Goal: Find specific page/section: Find specific page/section

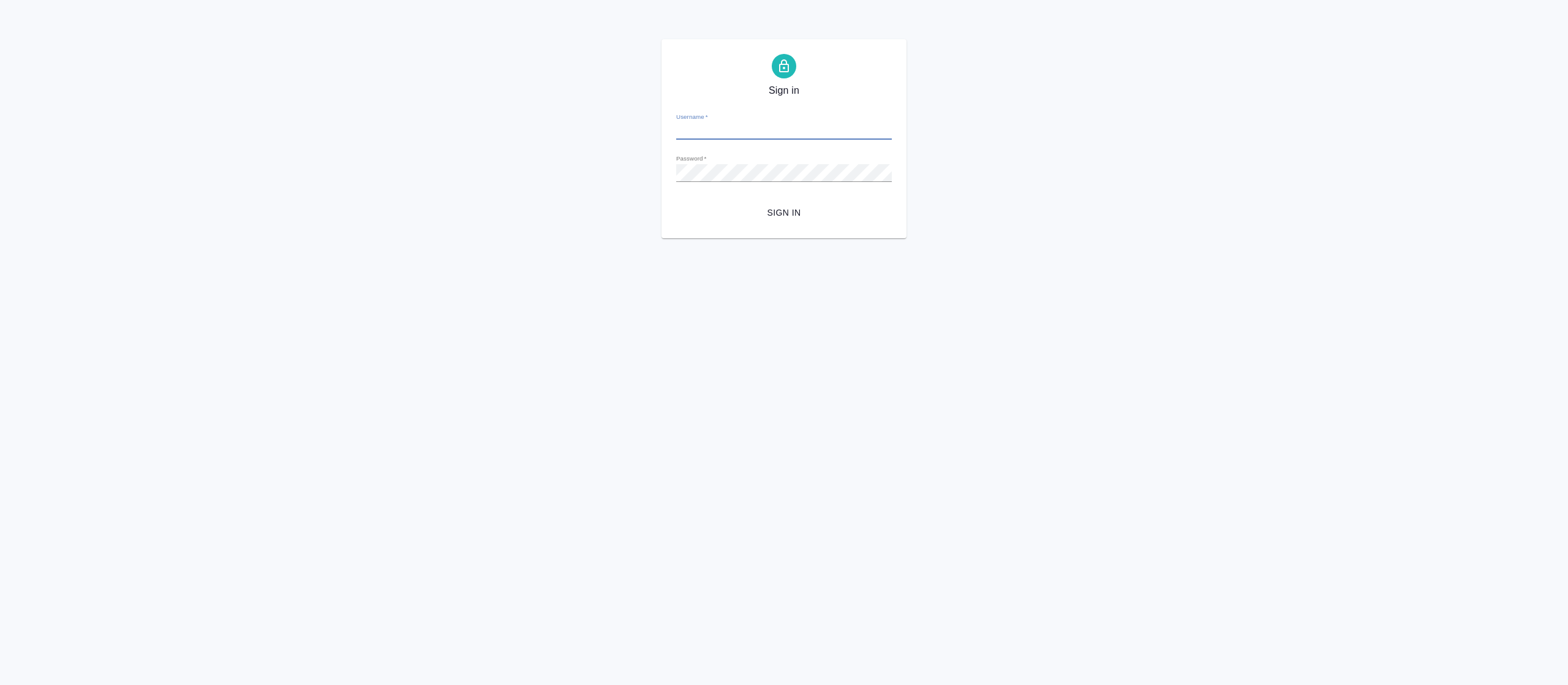
type input "[EMAIL_ADDRESS][DOMAIN_NAME]"
click at [797, 222] on button "Sign in" at bounding box center [784, 213] width 216 height 23
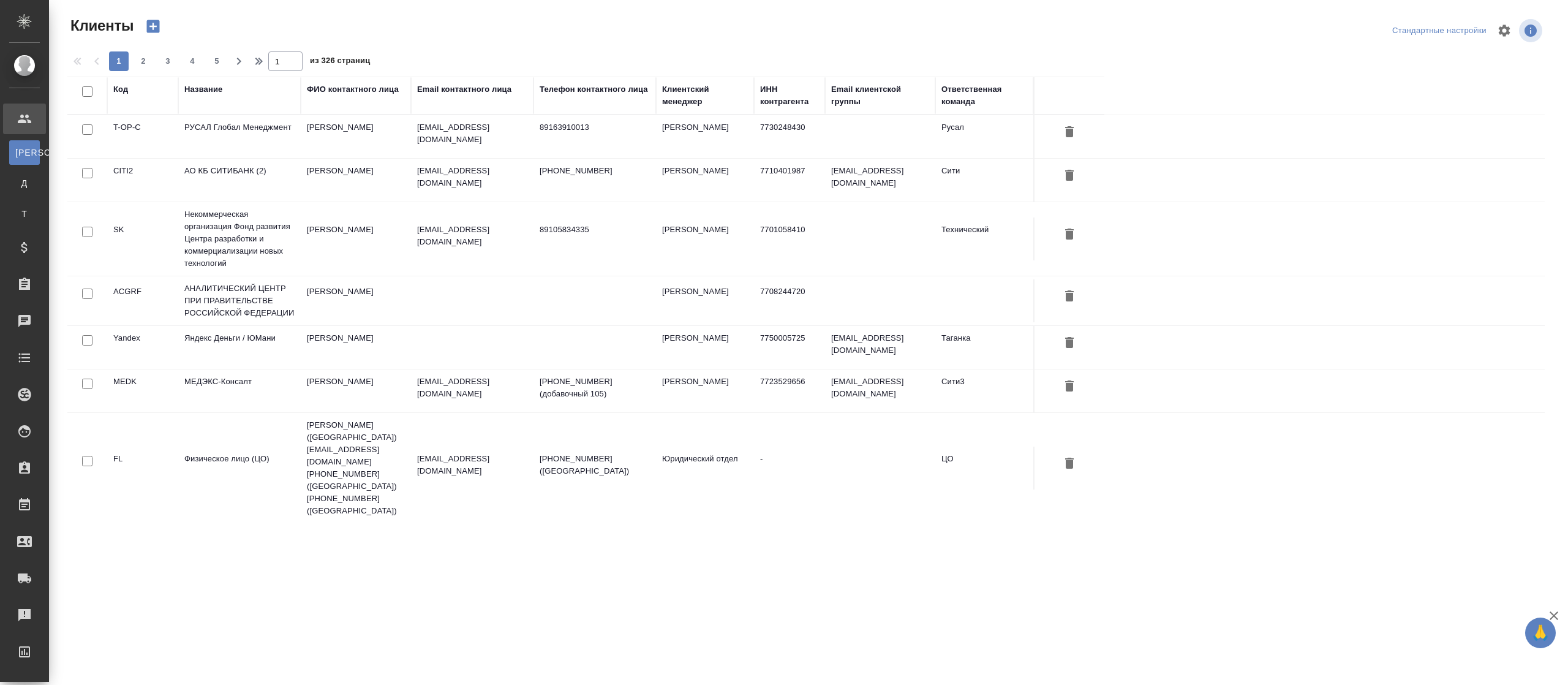
select select "RU"
click at [196, 87] on div "Название" at bounding box center [203, 89] width 38 height 13
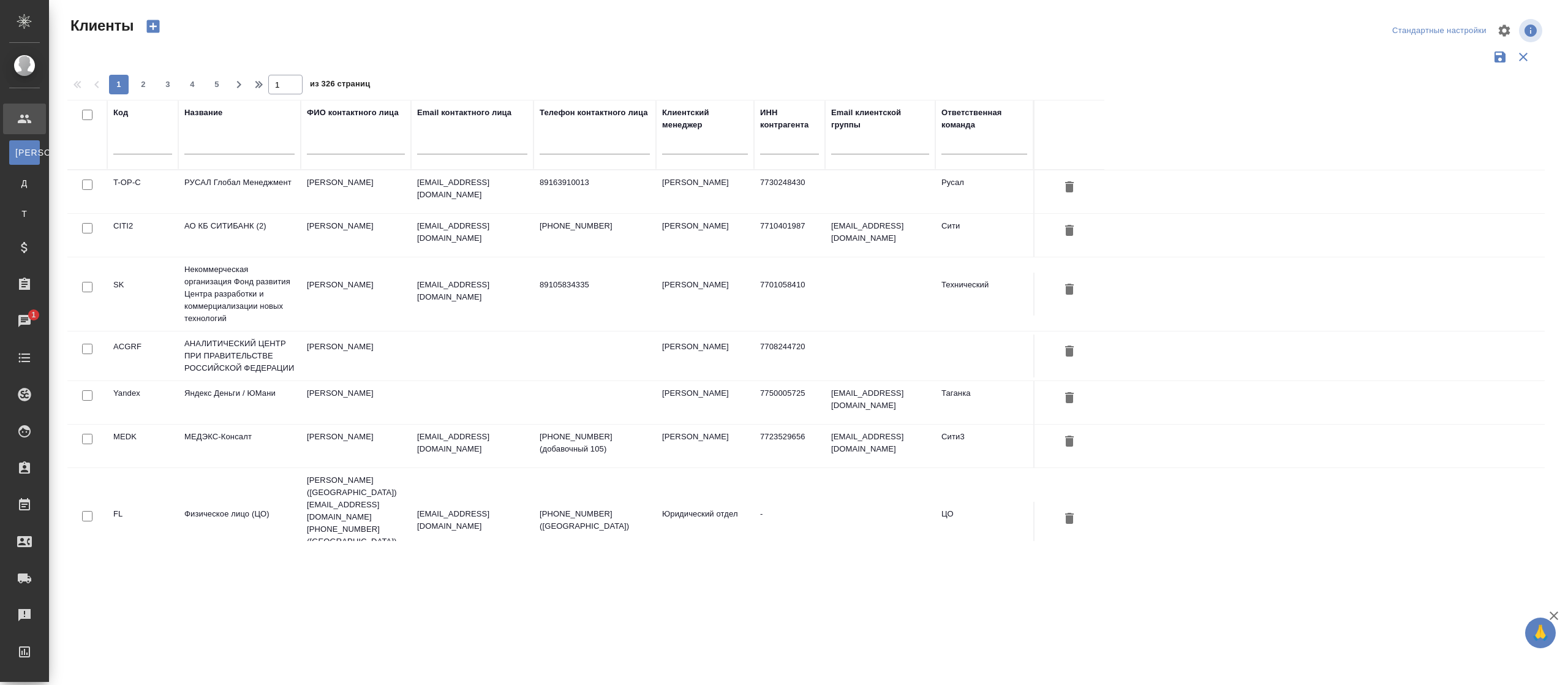
click at [209, 137] on div at bounding box center [240, 148] width 111 height 30
click at [207, 145] on input "text" at bounding box center [240, 146] width 111 height 16
type input "r"
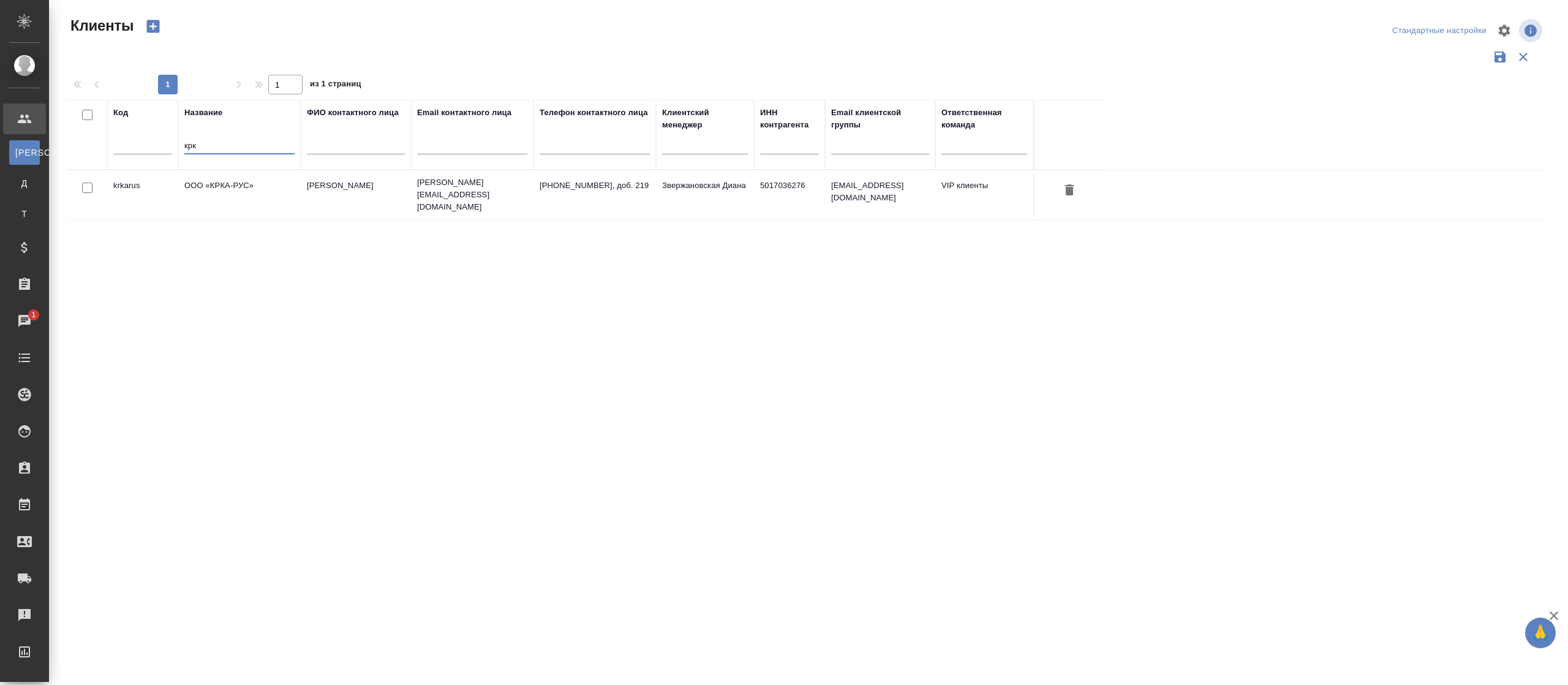
type input "крк"
click at [228, 181] on td "ООО «КРКА-РУС»" at bounding box center [239, 195] width 122 height 43
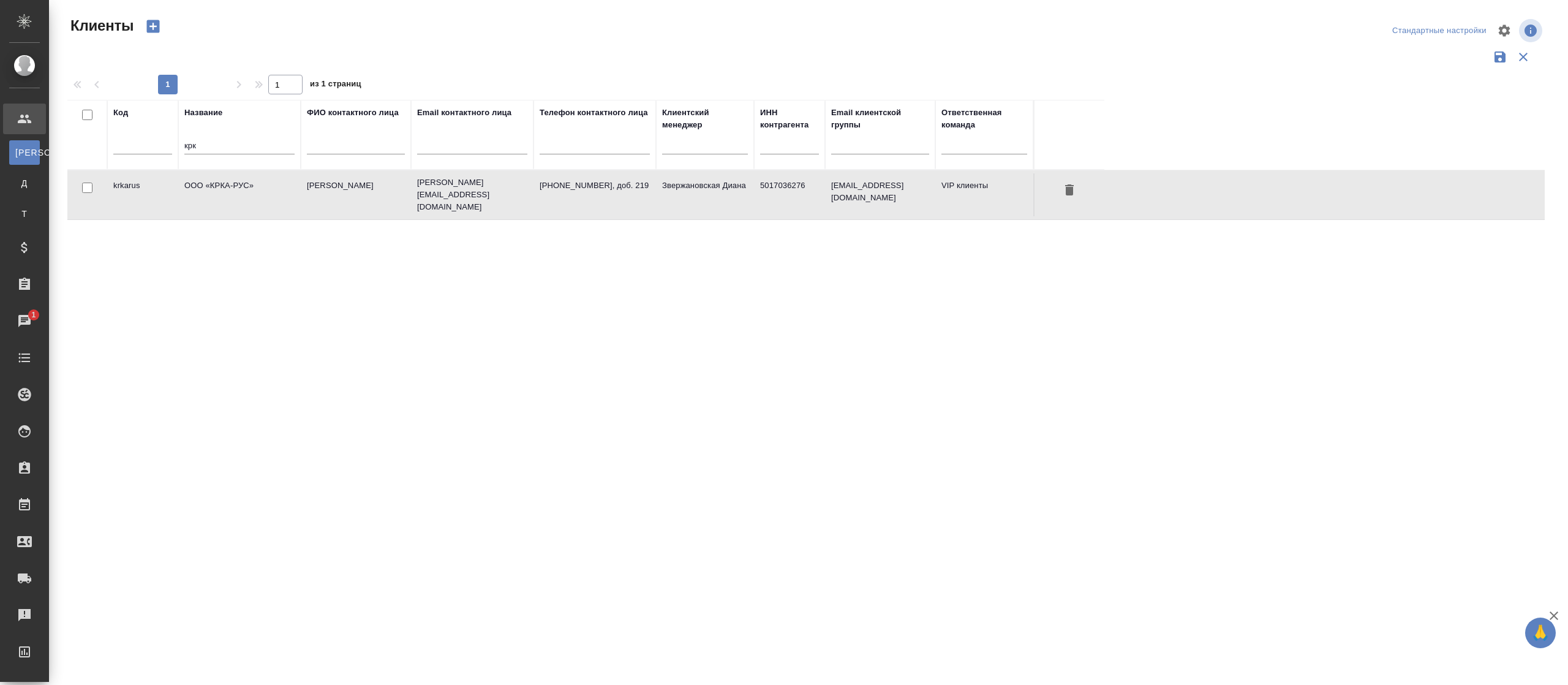
click at [228, 181] on td "ООО «КРКА-РУС»" at bounding box center [239, 195] width 122 height 43
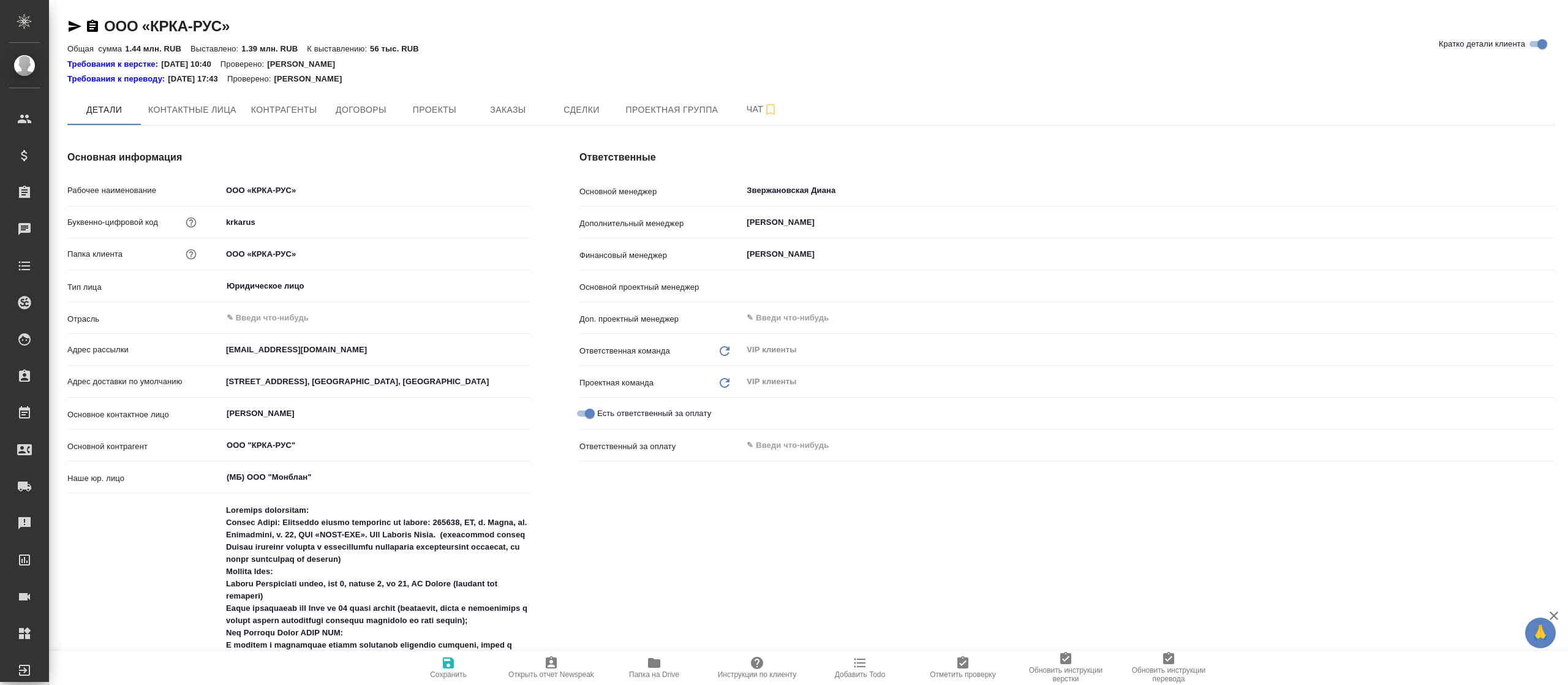
type input "Грабко Мария"
click at [349, 108] on span "Договоры" at bounding box center [360, 110] width 59 height 16
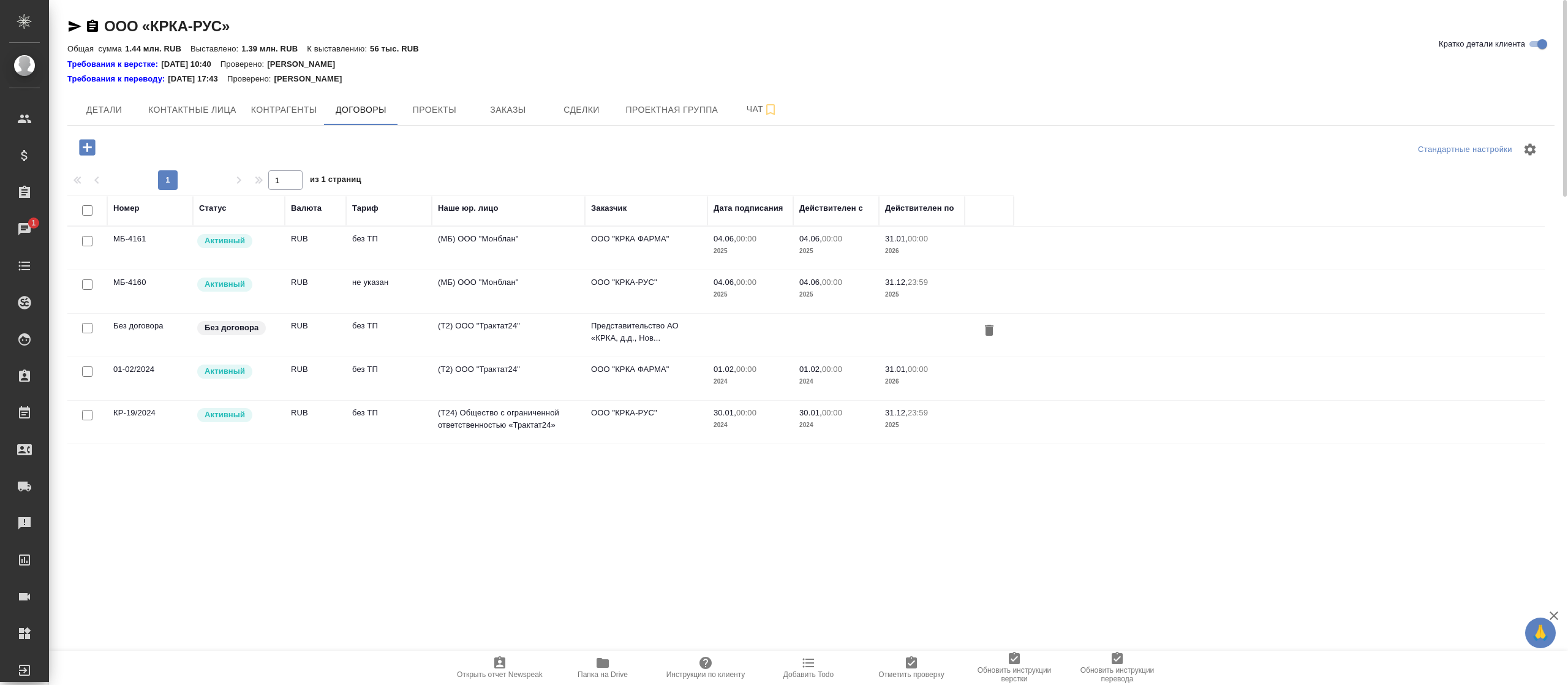
click at [457, 427] on td "(T24) Общество с ограниченной ответственностью «Трактат24»" at bounding box center [508, 422] width 153 height 43
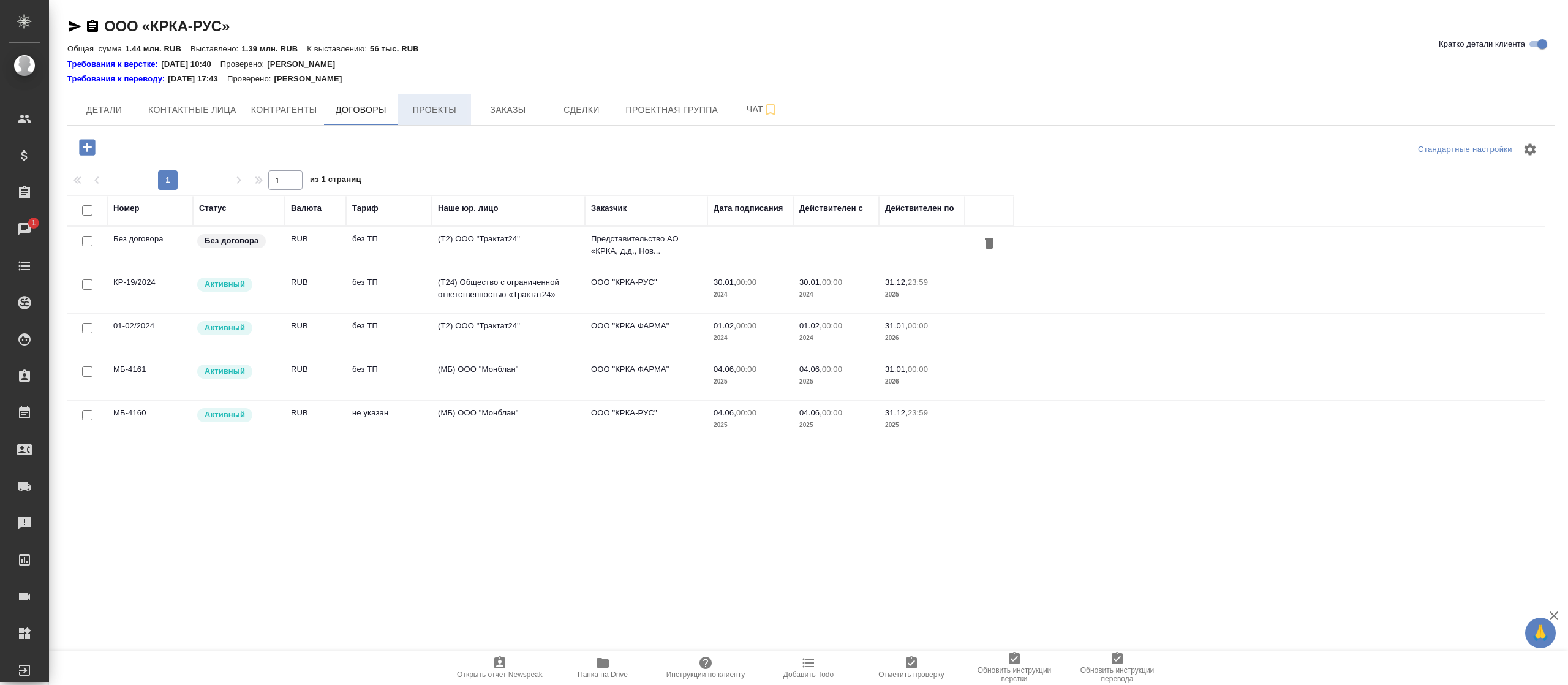
click at [418, 109] on span "Проекты" at bounding box center [434, 110] width 59 height 16
